Goal: Task Accomplishment & Management: Use online tool/utility

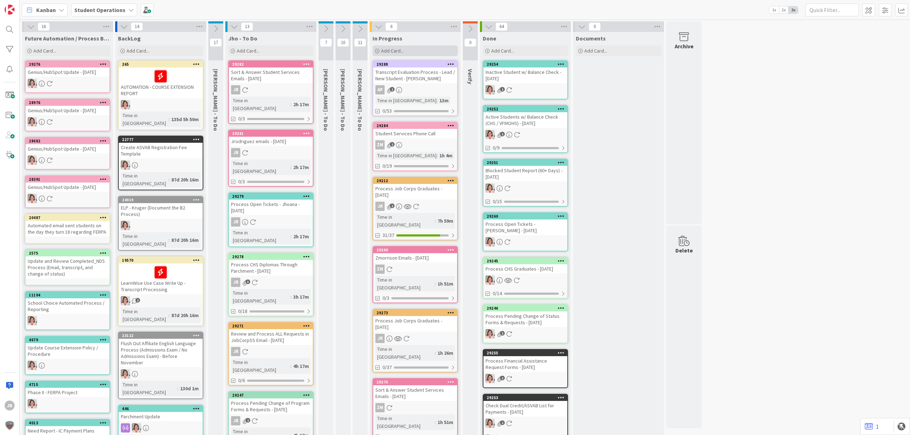
click at [434, 52] on div "Add Card..." at bounding box center [414, 50] width 85 height 11
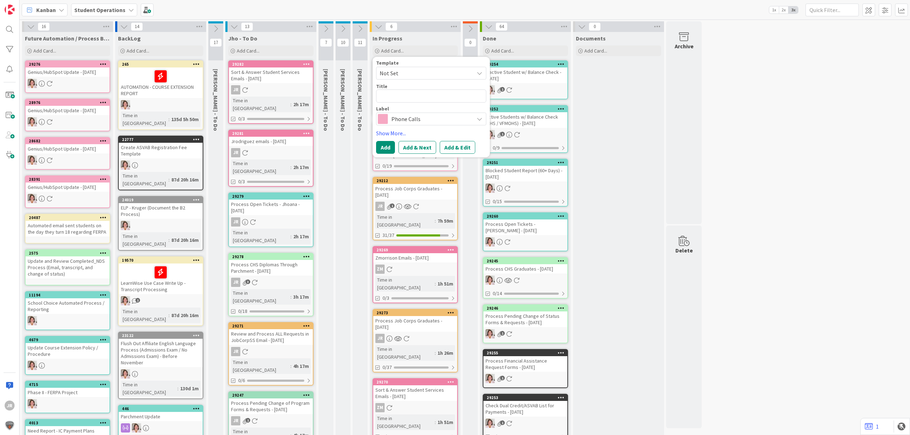
click at [431, 77] on span "Not Set" at bounding box center [423, 73] width 89 height 9
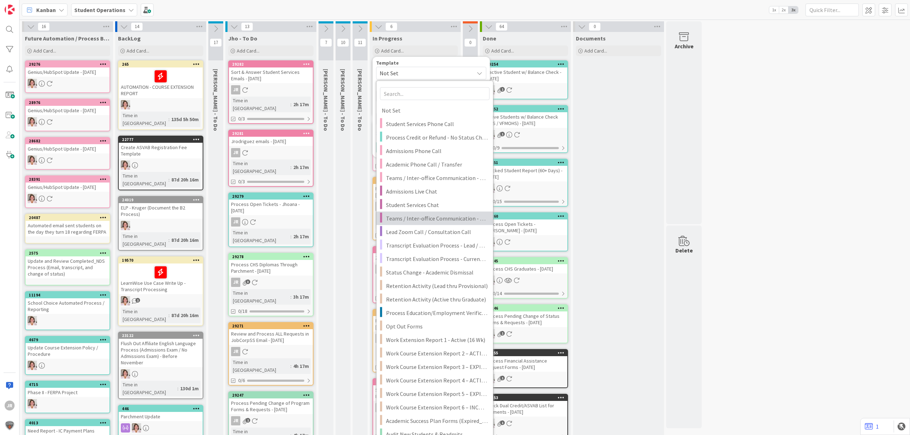
click at [425, 218] on span "Teams / Inter-office Communication - Chat" at bounding box center [437, 218] width 102 height 9
type textarea "x"
type textarea "Teams / Inter-office Communication - Chat"
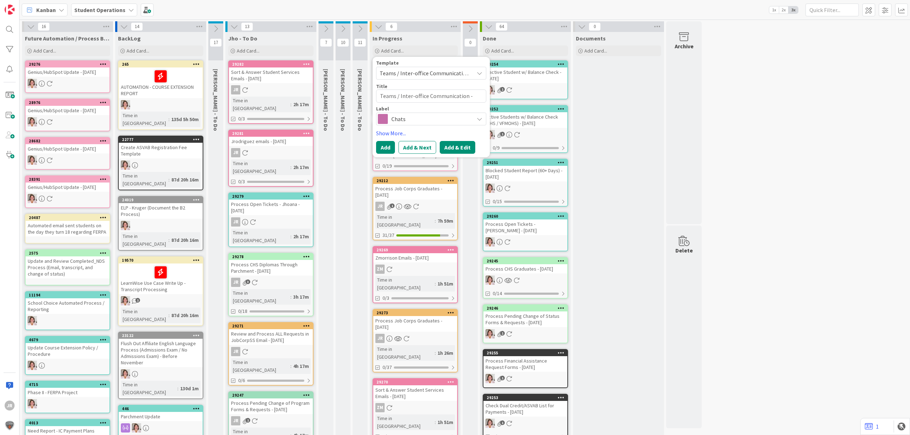
click at [456, 147] on button "Add & Edit" at bounding box center [458, 147] width 36 height 13
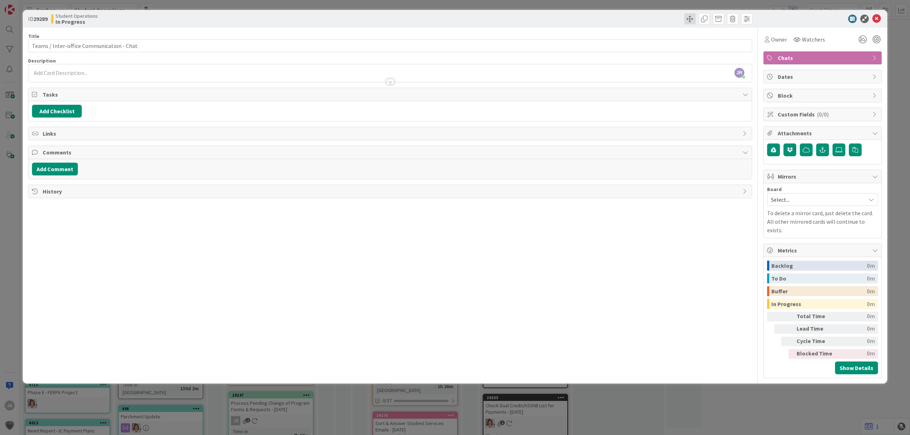
click at [690, 16] on span at bounding box center [689, 18] width 11 height 11
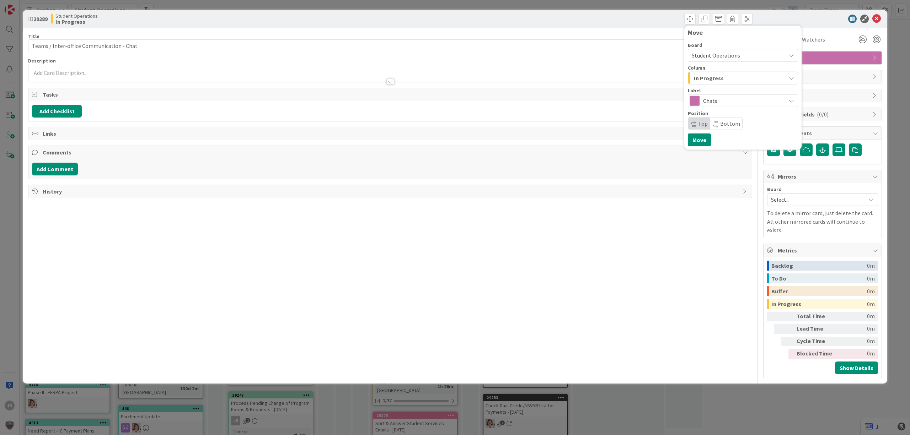
click at [814, 17] on div at bounding box center [819, 19] width 126 height 9
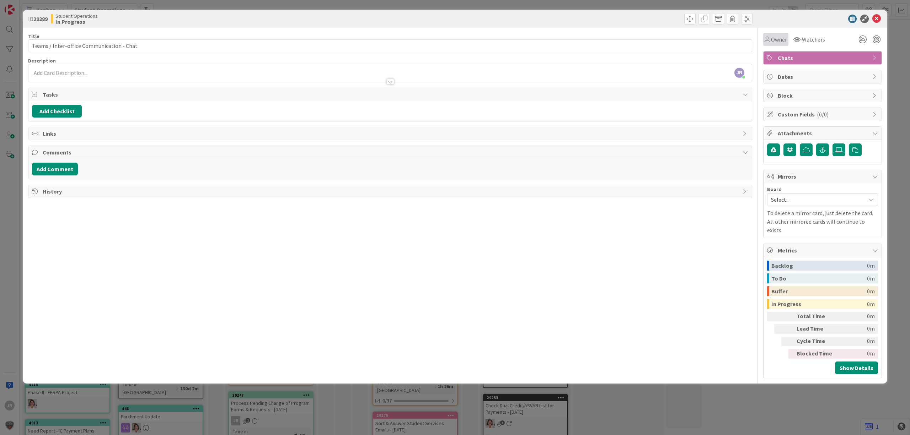
click at [781, 39] on span "Owner" at bounding box center [779, 39] width 16 height 9
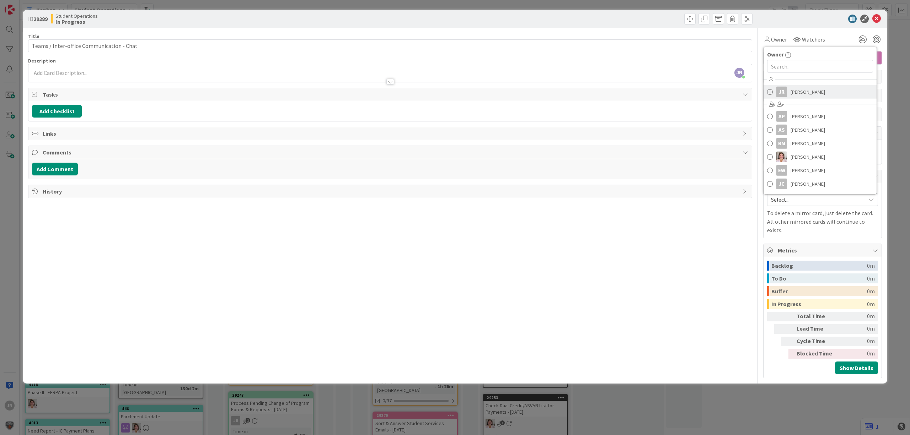
click at [793, 87] on span "[PERSON_NAME]" at bounding box center [807, 92] width 34 height 11
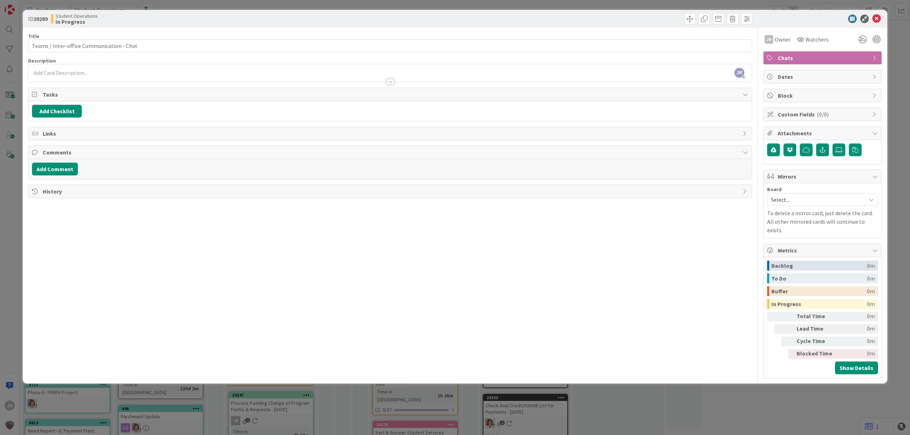
click at [287, 3] on div "ID 29289 Student Operations In Progress Move Move Title 41 / 128 Teams / Inter-…" at bounding box center [455, 217] width 910 height 435
